Goal: Transaction & Acquisition: Purchase product/service

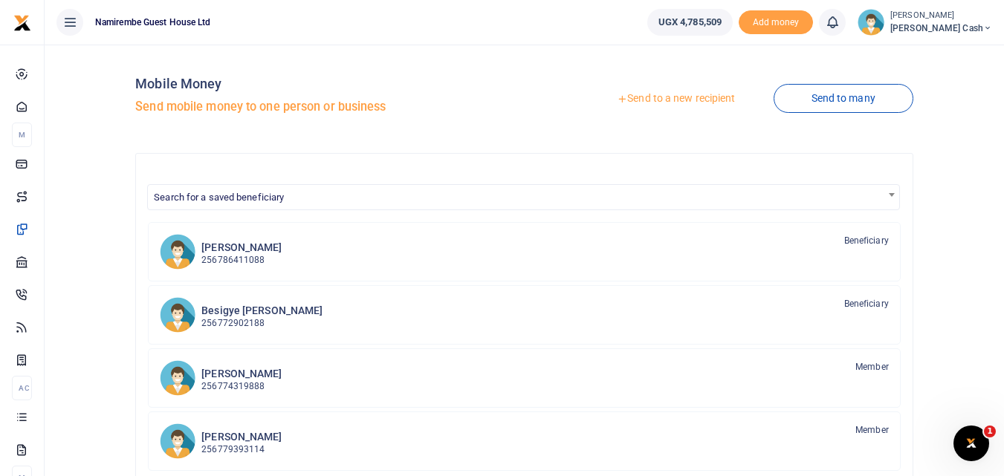
click at [648, 94] on link "Send to a new recipient" at bounding box center [676, 98] width 194 height 27
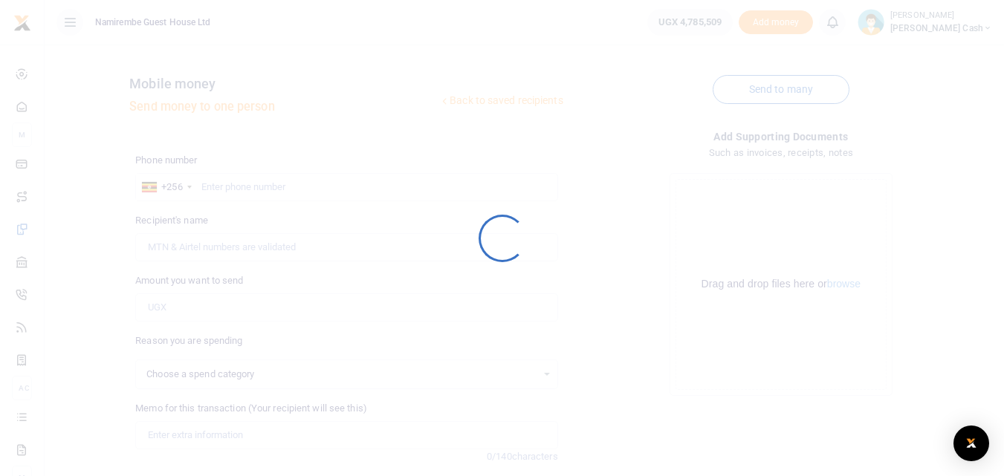
select select
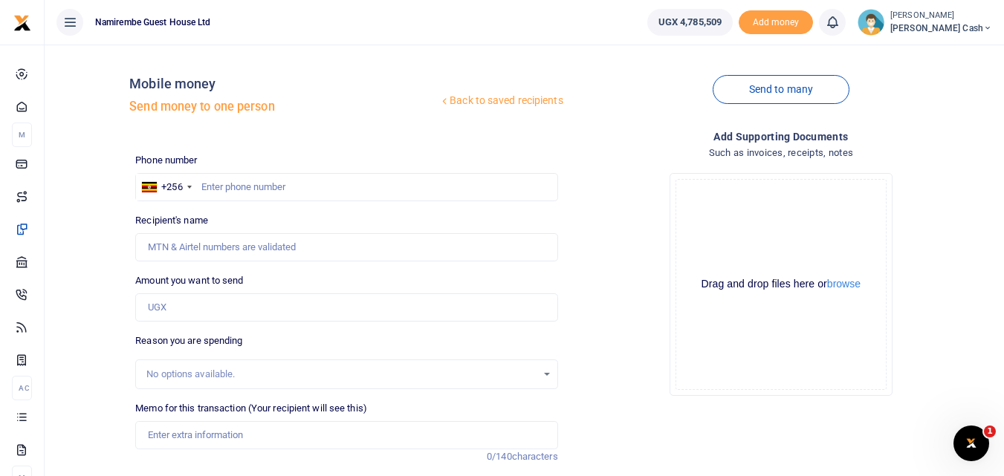
click at [510, 96] on link "Back to saved recipients" at bounding box center [501, 101] width 126 height 27
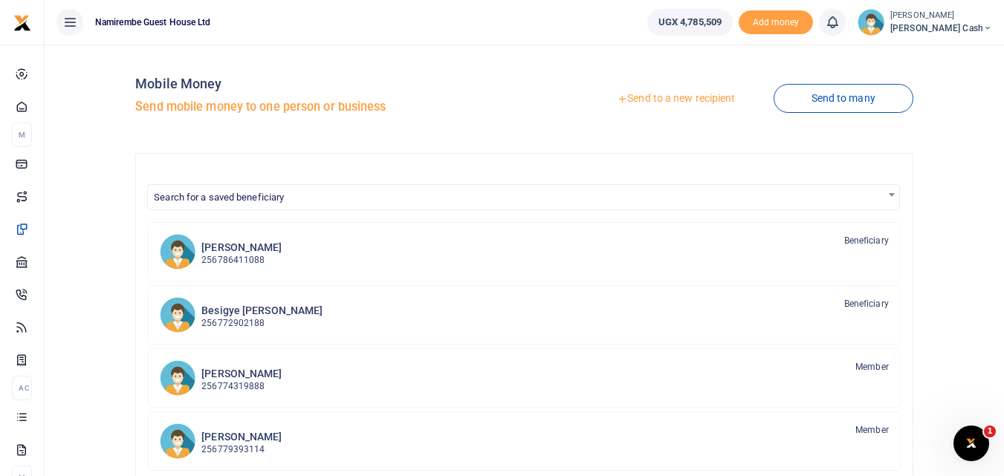
click at [687, 97] on link "Send to a new recipient" at bounding box center [676, 98] width 194 height 27
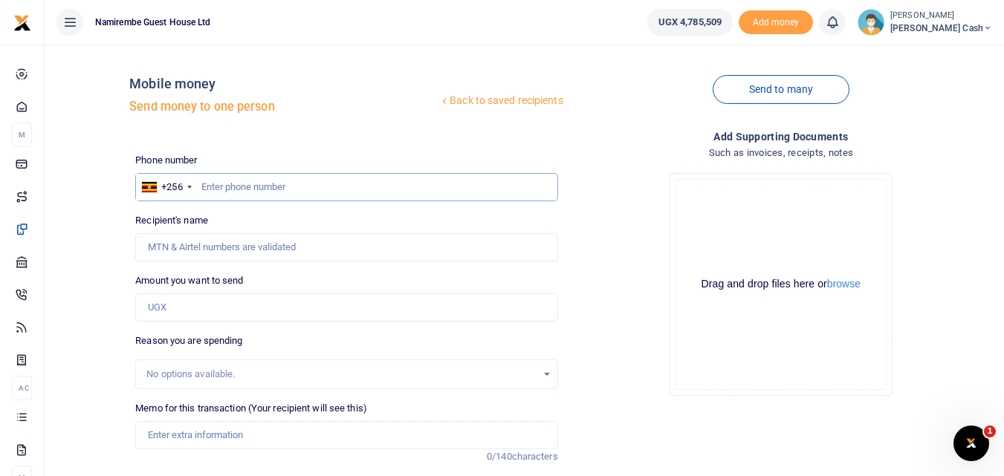
click at [212, 187] on input "text" at bounding box center [346, 187] width 422 height 28
click at [216, 192] on input "text" at bounding box center [346, 187] width 422 height 28
type input "0784770741"
type input "Gorreti Mary Negohe"
type input "0784770741"
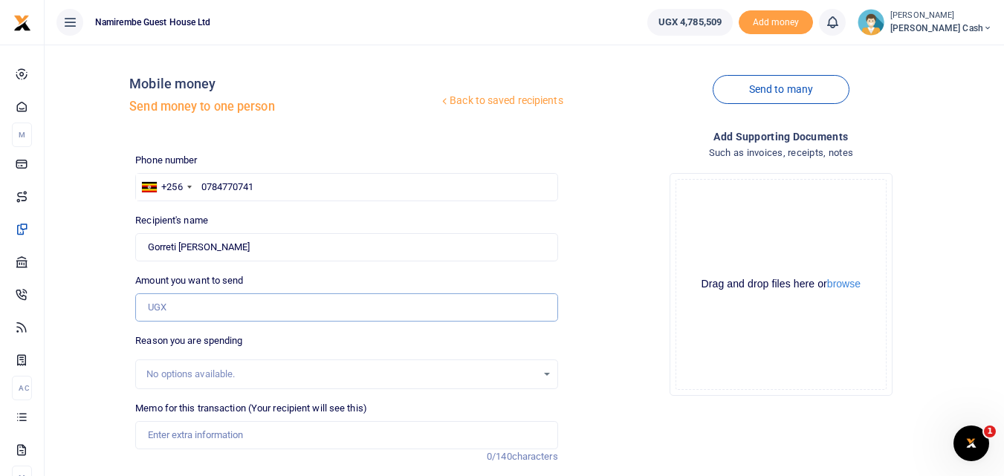
click at [164, 306] on input "Amount you want to send" at bounding box center [346, 308] width 422 height 28
type input "15,000"
click at [161, 433] on input "Memo for this transaction (Your recipient will see this)" at bounding box center [346, 435] width 422 height 28
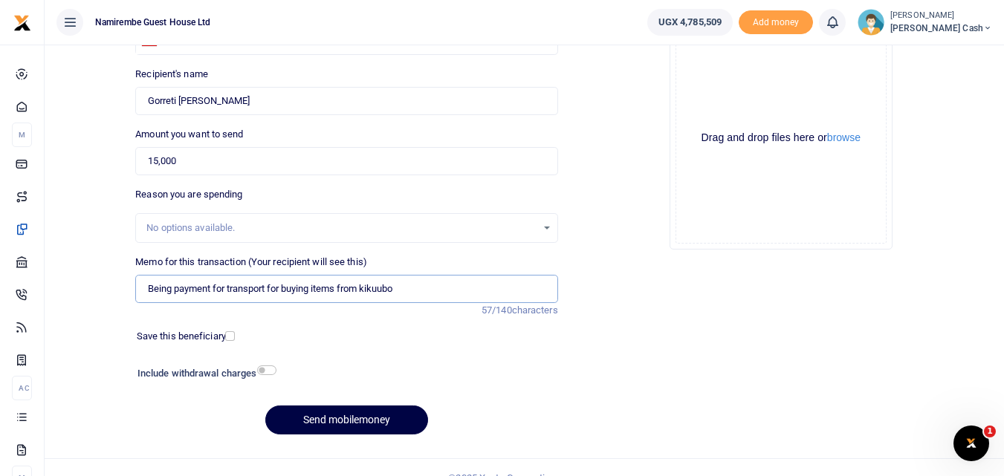
scroll to position [167, 0]
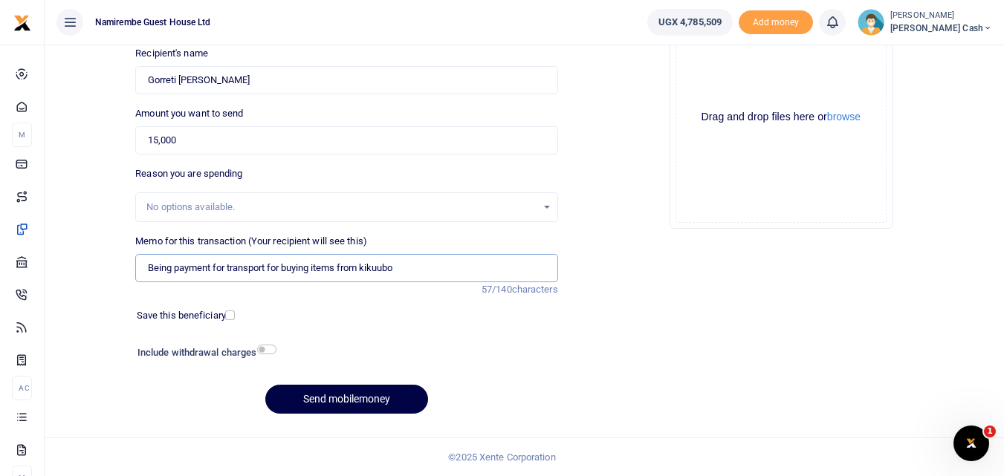
drag, startPoint x: 377, startPoint y: 270, endPoint x: 312, endPoint y: 272, distance: 65.4
click at [312, 272] on input "Being payment for transport for buying items from kikuubo" at bounding box center [346, 268] width 422 height 28
type input "Being payment for transport for buying items from kikuubo"
click at [266, 351] on input "checkbox" at bounding box center [266, 350] width 19 height 10
checkbox input "true"
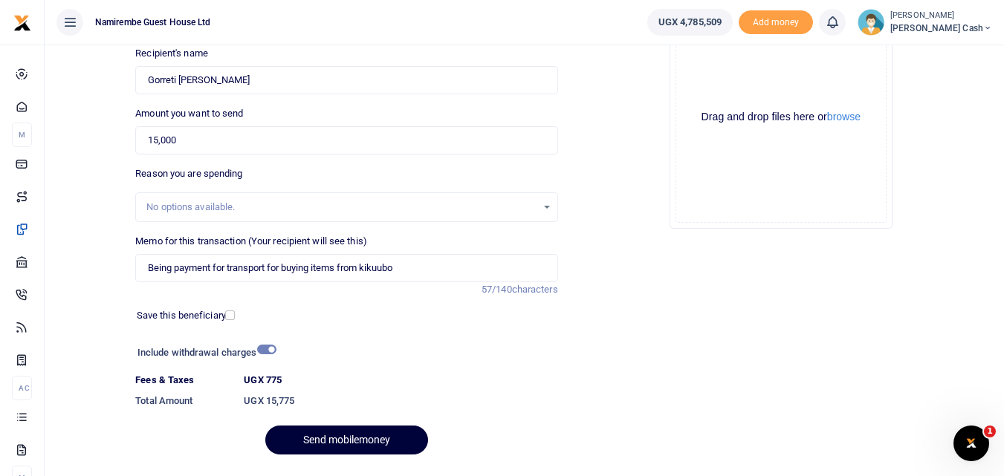
click at [355, 436] on button "Send mobilemoney" at bounding box center [346, 440] width 163 height 29
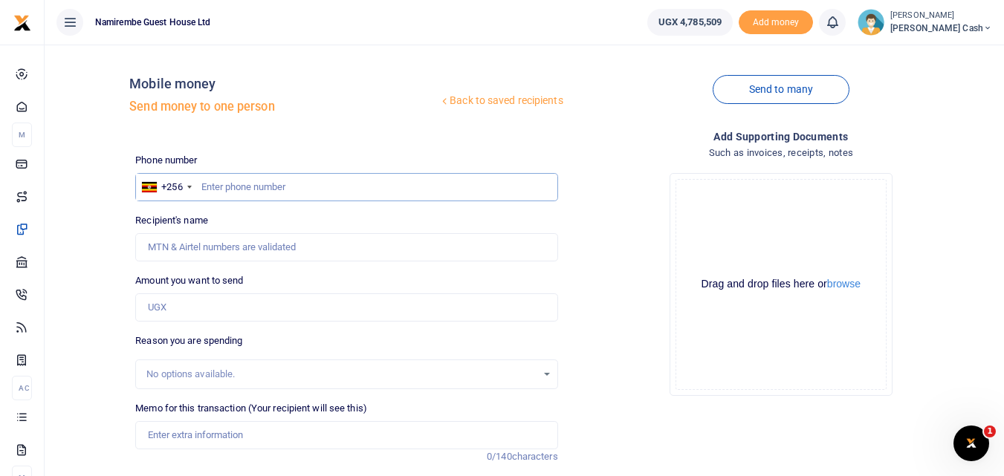
click at [239, 186] on input "text" at bounding box center [346, 187] width 422 height 28
type input "0782922300"
type input "Alex Karangira"
type input "0782922300"
click at [151, 307] on input "Amount you want to send" at bounding box center [346, 308] width 422 height 28
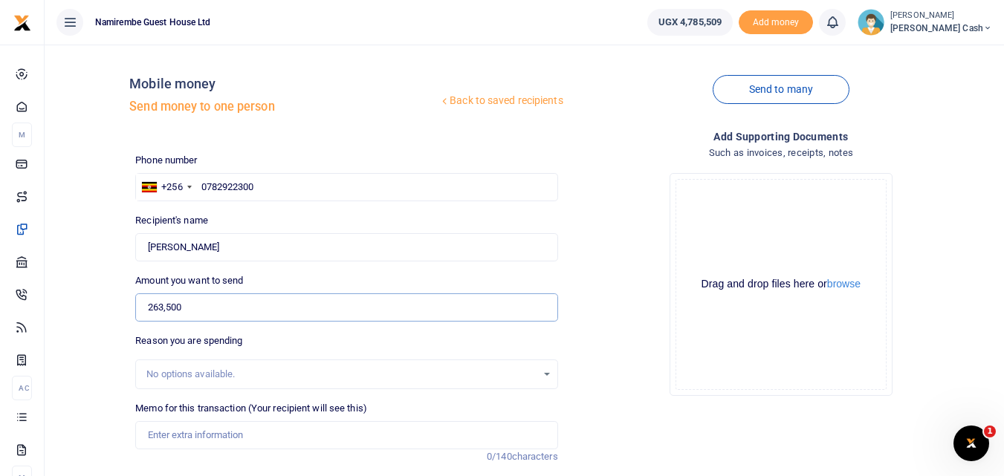
type input "263,500"
click at [174, 432] on input "Memo for this transaction (Your recipient will see this)" at bounding box center [346, 435] width 422 height 28
click at [287, 435] on input "being payment for 82 litres of jesa milk" at bounding box center [346, 435] width 422 height 28
click at [279, 432] on input "being payment for 82 litres of jesa milk" at bounding box center [346, 435] width 422 height 28
type input "being payment for 82 liters of Jesa milk"
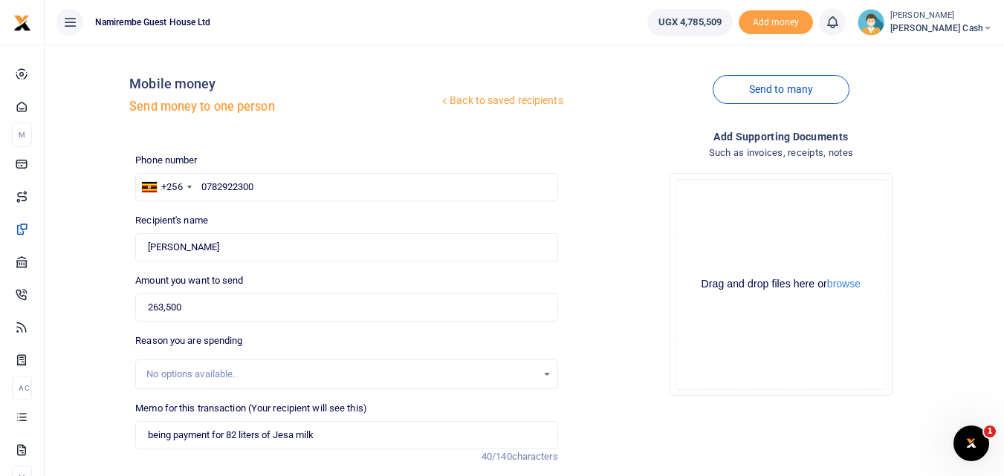
drag, startPoint x: 282, startPoint y: 446, endPoint x: 536, endPoint y: 365, distance: 266.7
click at [536, 365] on div "No options available." at bounding box center [346, 375] width 422 height 30
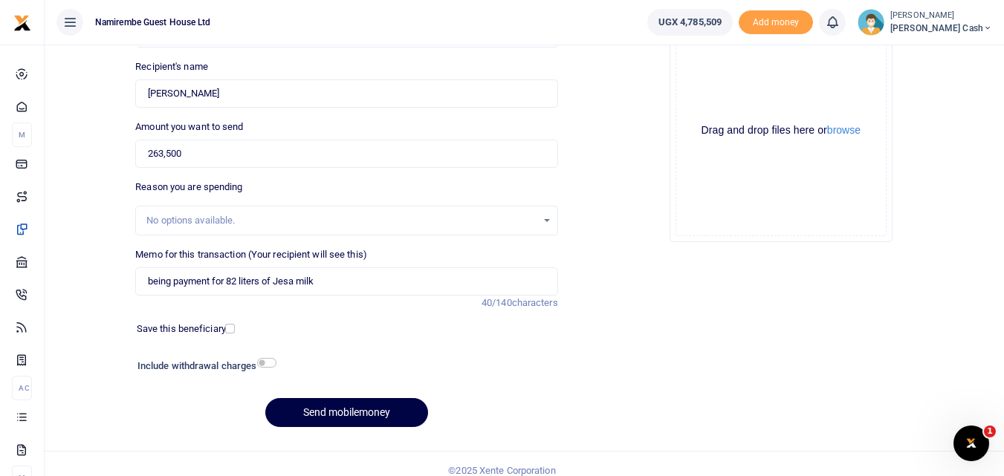
scroll to position [167, 0]
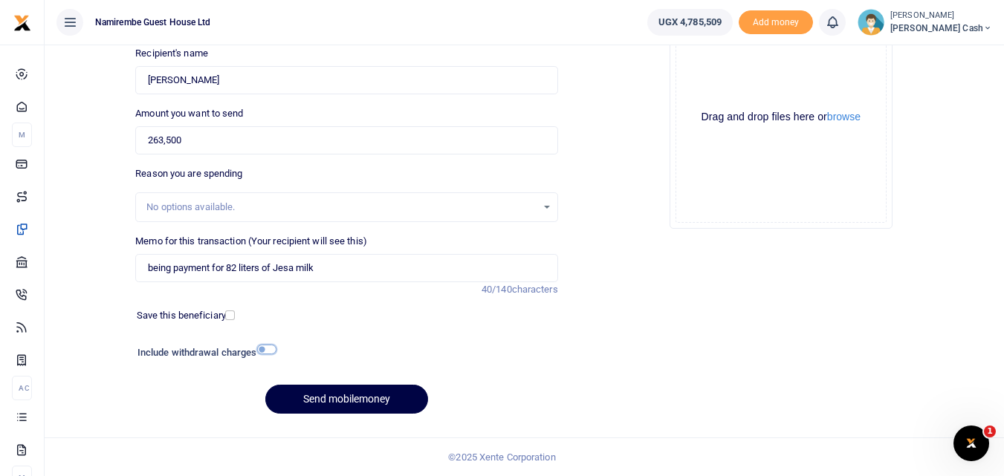
click at [265, 349] on input "checkbox" at bounding box center [266, 350] width 19 height 10
checkbox input "true"
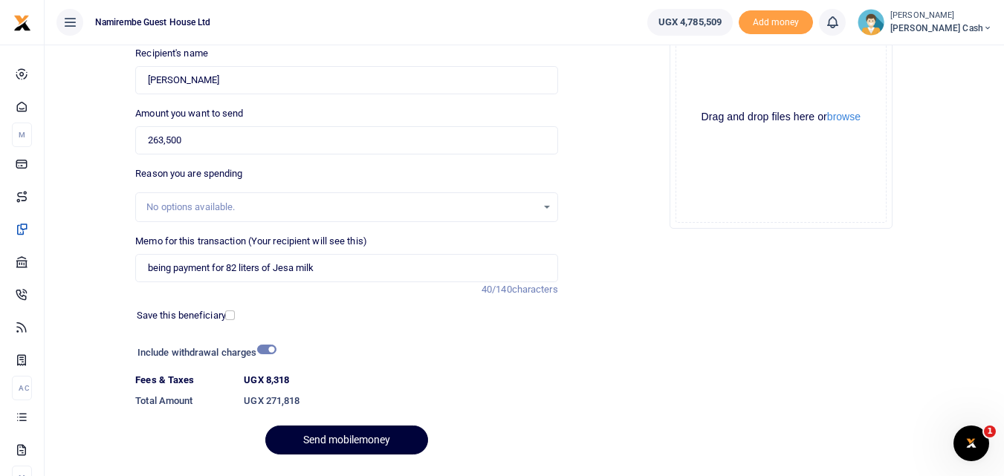
click at [340, 434] on button "Send mobilemoney" at bounding box center [346, 440] width 163 height 29
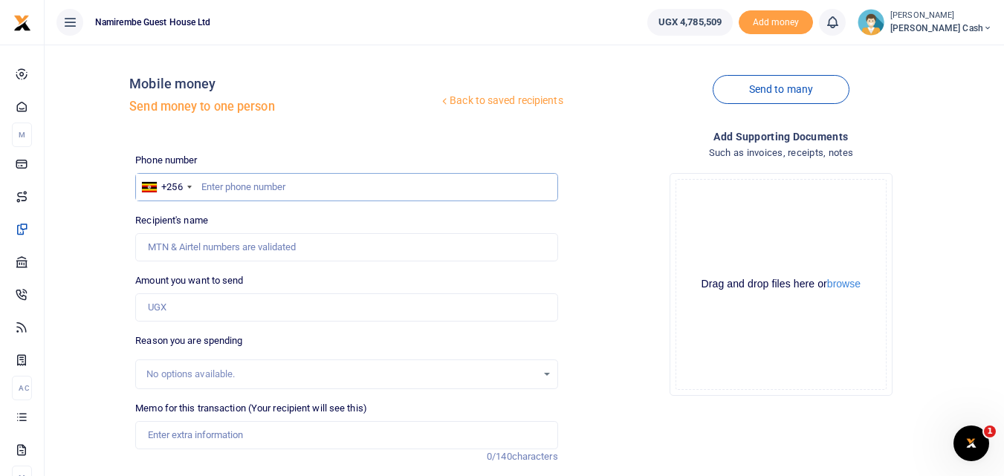
click at [231, 184] on input "text" at bounding box center [346, 187] width 422 height 28
type input "0784770741"
type input "Gorreti Mary Negohe"
type input "0784770741"
click at [162, 306] on input "Amount you want to send" at bounding box center [346, 308] width 422 height 28
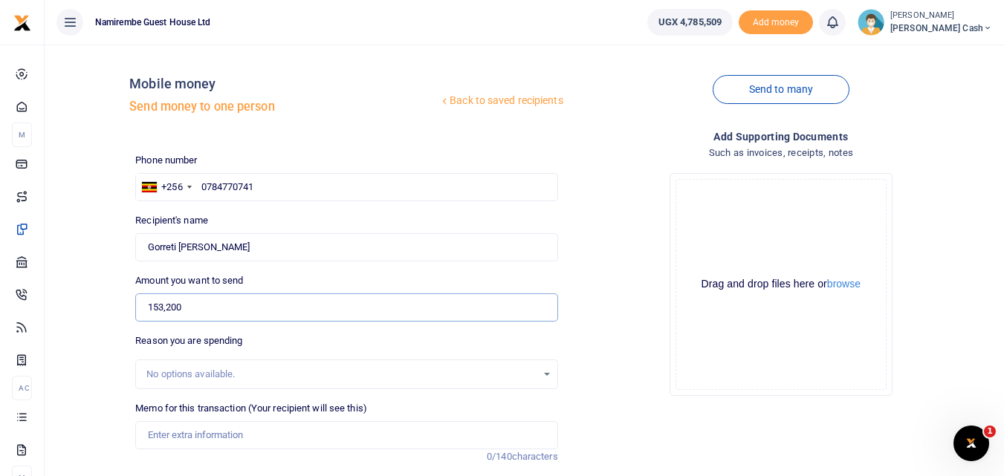
type input "153,200"
click at [163, 432] on input "Memo for this transaction (Your recipient will see this)" at bounding box center [346, 435] width 422 height 28
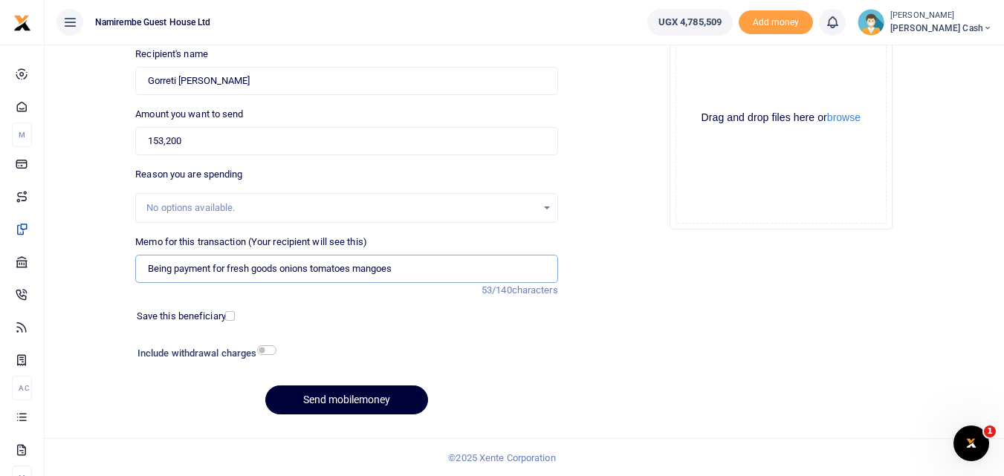
scroll to position [167, 0]
type input "Being payment for fresh goods onions tomatoes mangoes"
click at [263, 347] on input "checkbox" at bounding box center [266, 350] width 19 height 10
checkbox input "true"
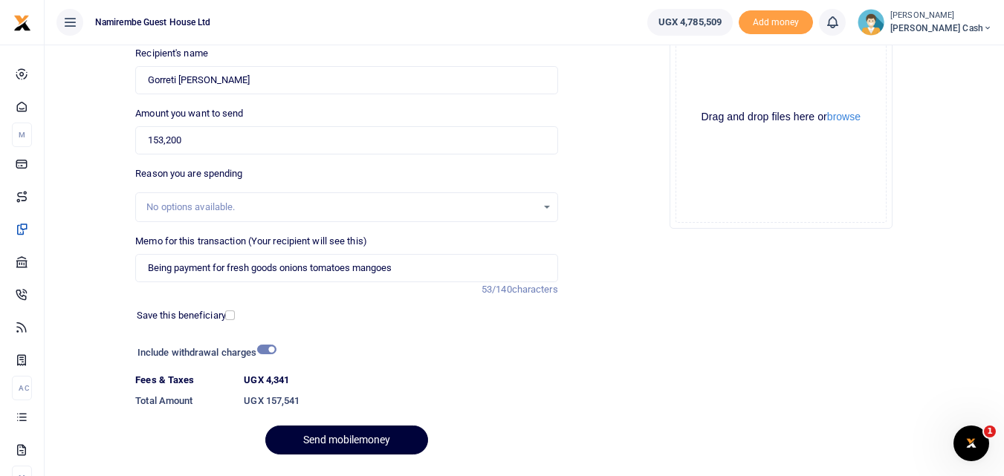
click at [350, 435] on button "Send mobilemoney" at bounding box center [346, 440] width 163 height 29
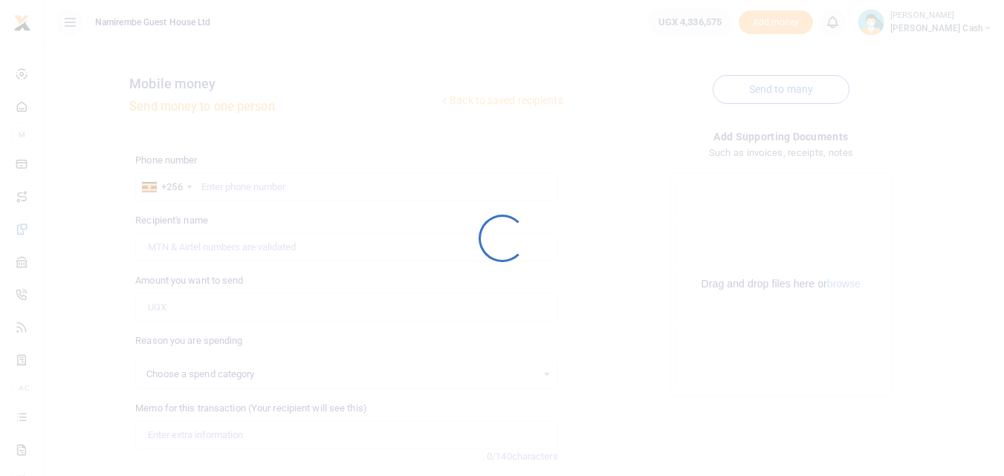
select select
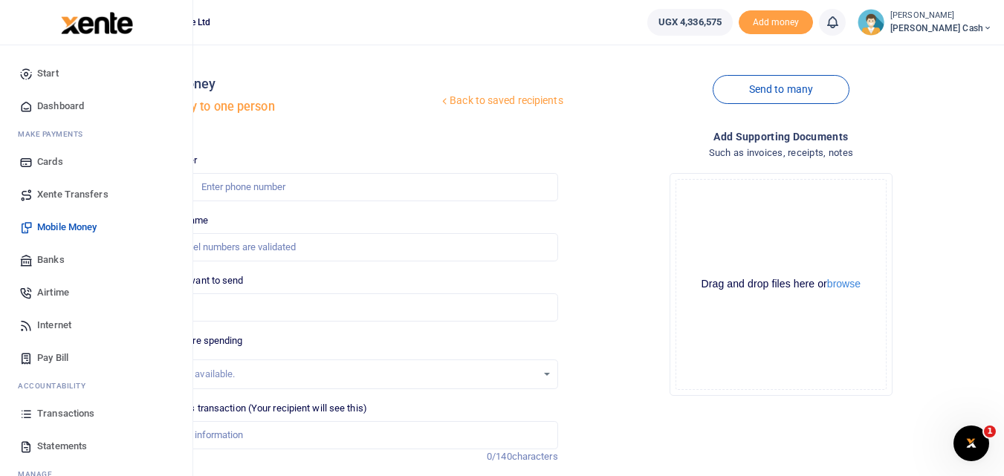
click at [57, 192] on span "Xente Transfers" at bounding box center [72, 194] width 71 height 15
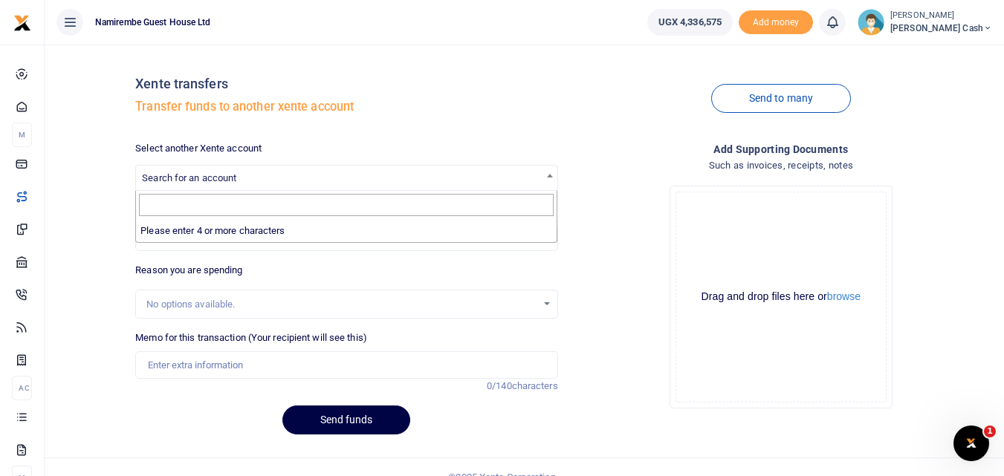
click at [160, 175] on span "Search for an account" at bounding box center [189, 177] width 94 height 11
type input "C"
click at [244, 175] on span "Search for an account" at bounding box center [346, 177] width 421 height 23
click at [161, 171] on span "Search for an account" at bounding box center [346, 177] width 421 height 23
type input "C"
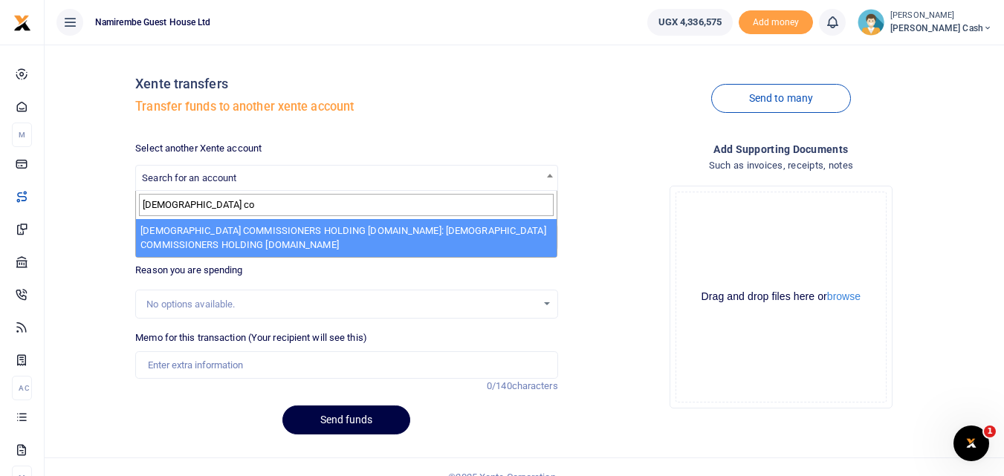
type input "church co"
select select "3434"
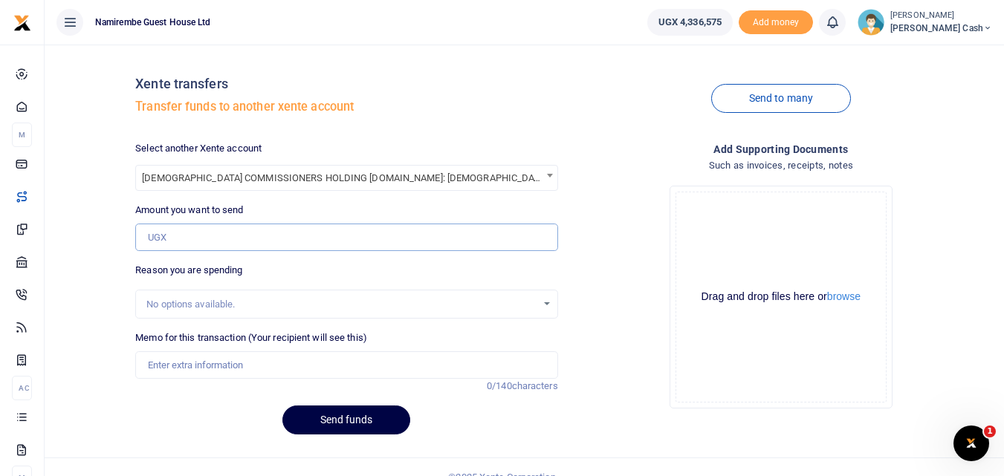
click at [159, 235] on input "Amount you want to send" at bounding box center [346, 238] width 422 height 28
type input "2,400,000"
click at [168, 362] on input "Memo for this transaction (Your recipient will see this)" at bounding box center [346, 365] width 422 height 28
click at [297, 365] on input "loan to church commissioners as pdm to staff to NHC" at bounding box center [346, 365] width 422 height 28
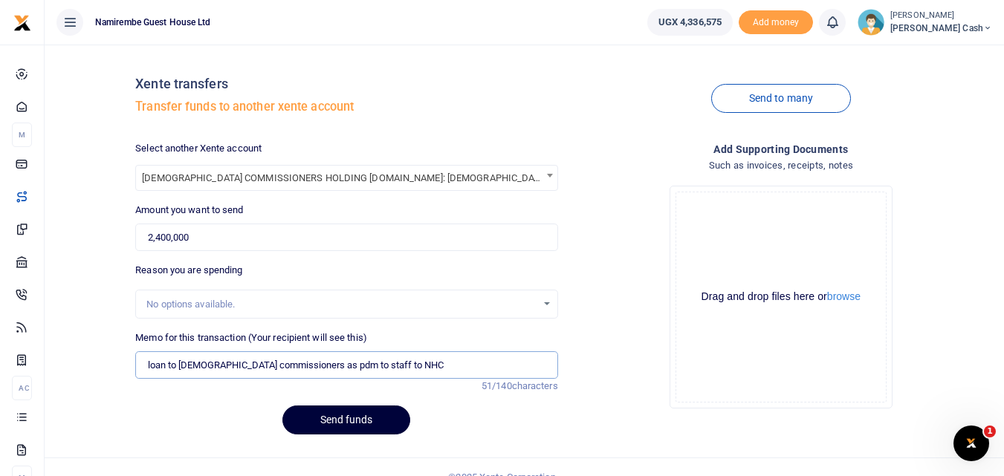
type input "loan to church commissioners as pdm to staff to NHC"
click at [338, 415] on button "Send funds" at bounding box center [346, 420] width 128 height 29
